Goal: Obtain resource: Obtain resource

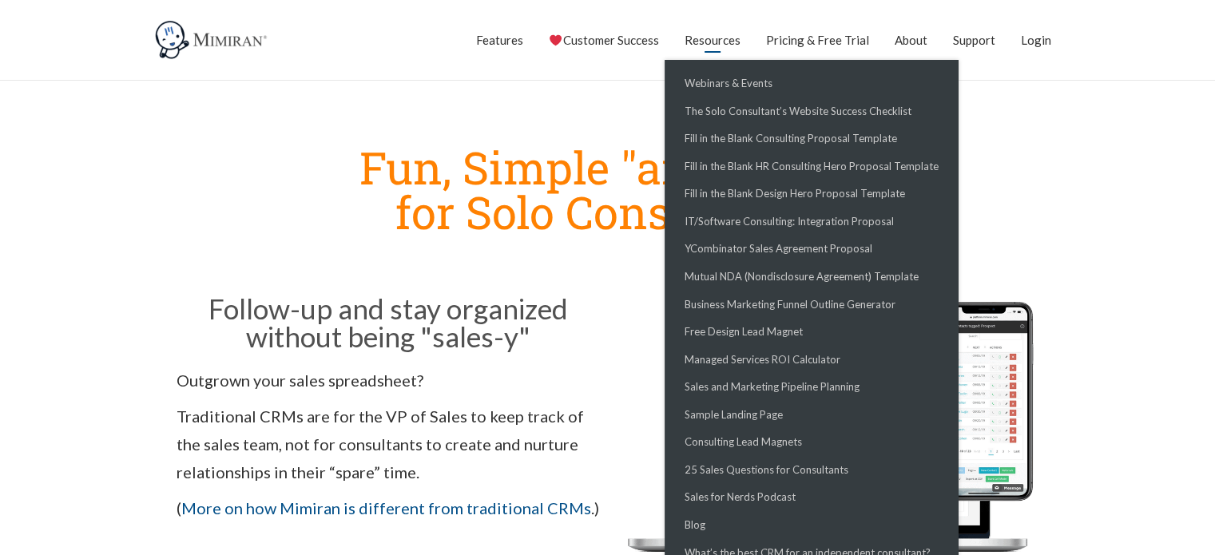
click at [733, 41] on link "Resources" at bounding box center [712, 40] width 56 height 40
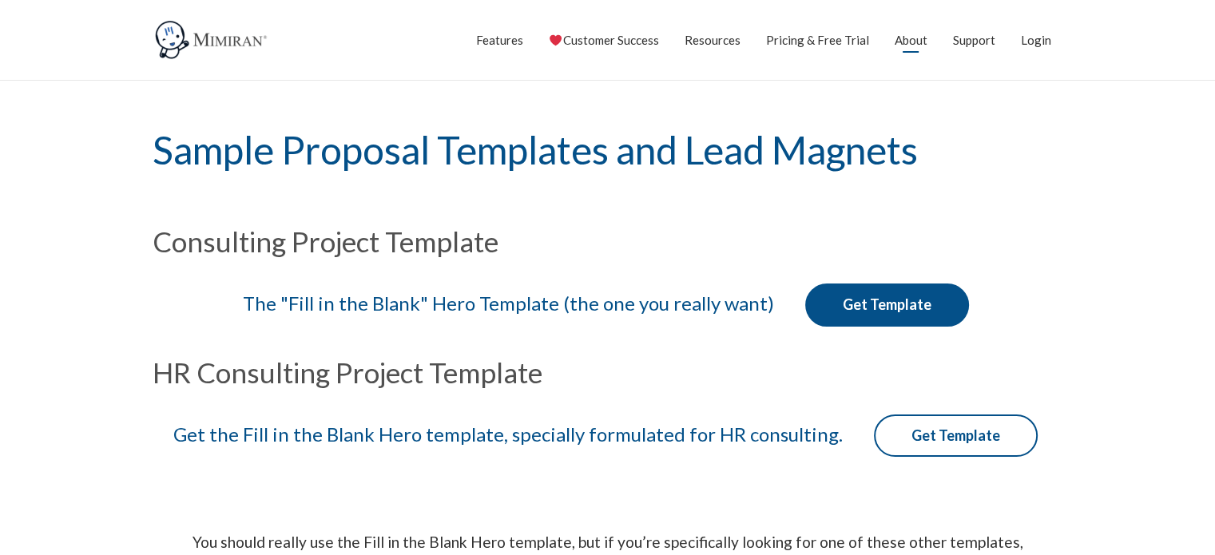
click at [900, 40] on link "About" at bounding box center [910, 40] width 33 height 40
